Goal: Check status

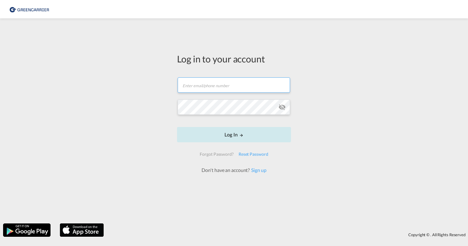
type input "[PERSON_NAME][EMAIL_ADDRESS][PERSON_NAME][DOMAIN_NAME]"
click at [231, 133] on button "Log In" at bounding box center [234, 134] width 114 height 15
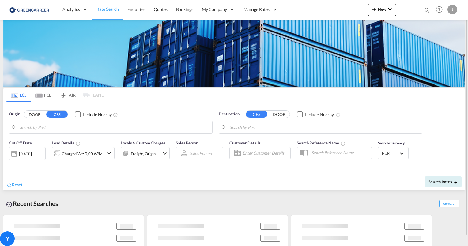
type input "[GEOGRAPHIC_DATA], [GEOGRAPHIC_DATA]"
type input "[GEOGRAPHIC_DATA], SH, CNSHA"
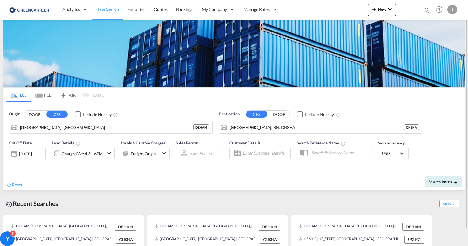
scroll to position [18, 0]
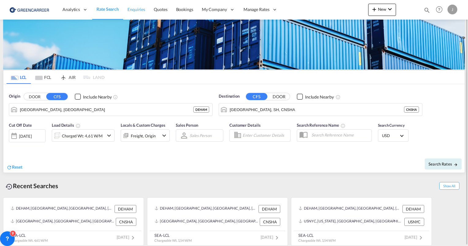
click at [136, 12] on span "Enquiries" at bounding box center [136, 9] width 18 height 5
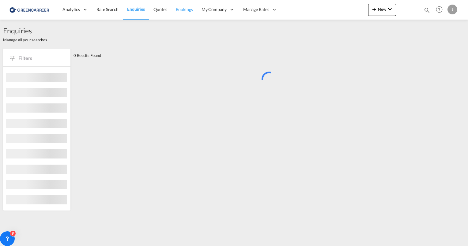
click at [184, 13] on link "Bookings" at bounding box center [184, 10] width 26 height 20
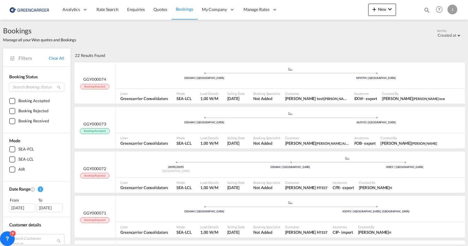
scroll to position [31, 0]
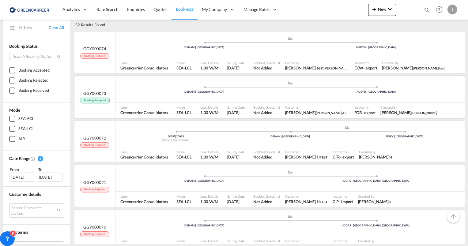
click at [219, 98] on div ".a{fill:#aaa8ad;} .a{fill:#aaa8ad;} DEHAM | [GEOGRAPHIC_DATA] AUSYD | [GEOGRAPH…" at bounding box center [289, 90] width 349 height 18
